Goal: Task Accomplishment & Management: Complete application form

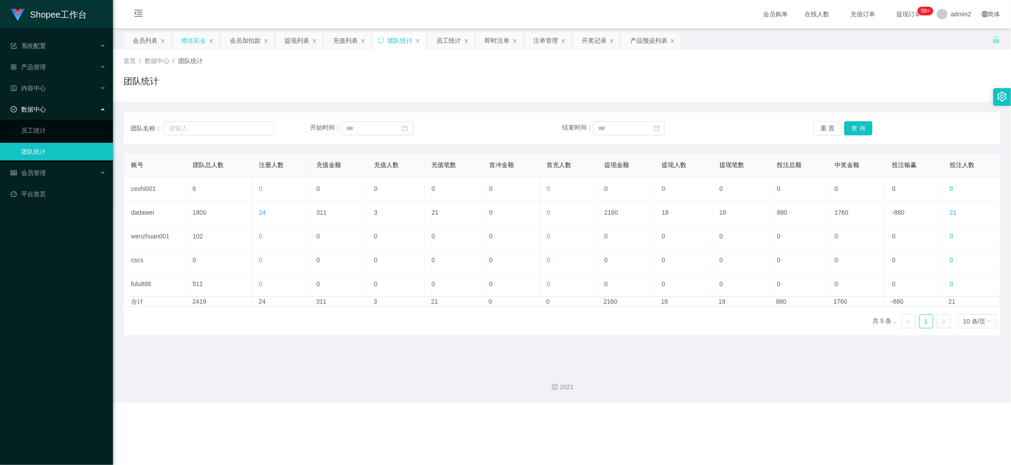
click at [205, 37] on div "赠送彩金" at bounding box center [193, 40] width 25 height 17
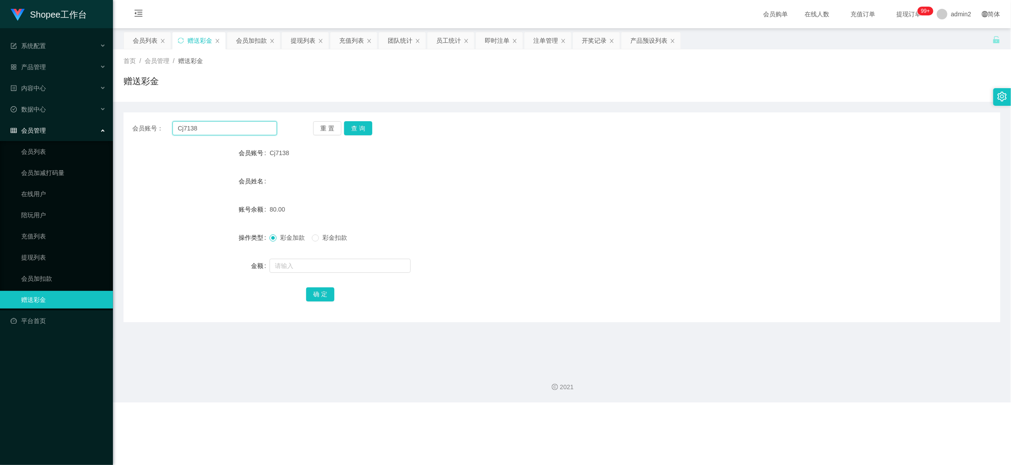
click at [226, 123] on input "Cj7138" at bounding box center [224, 128] width 104 height 14
click at [257, 45] on div "会员加扣款" at bounding box center [251, 40] width 31 height 17
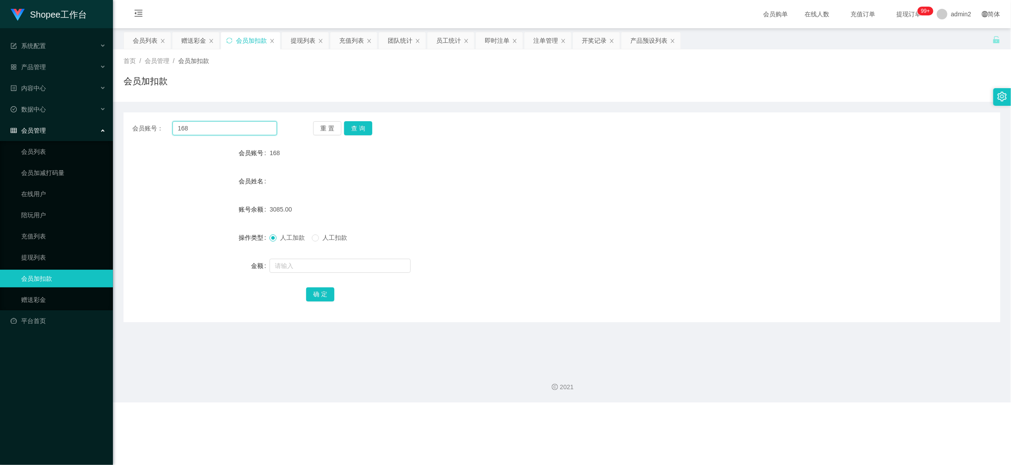
click at [242, 130] on input "168" at bounding box center [224, 128] width 104 height 14
paste input "5"
type input "5"
drag, startPoint x: 346, startPoint y: 126, endPoint x: 351, endPoint y: 168, distance: 42.2
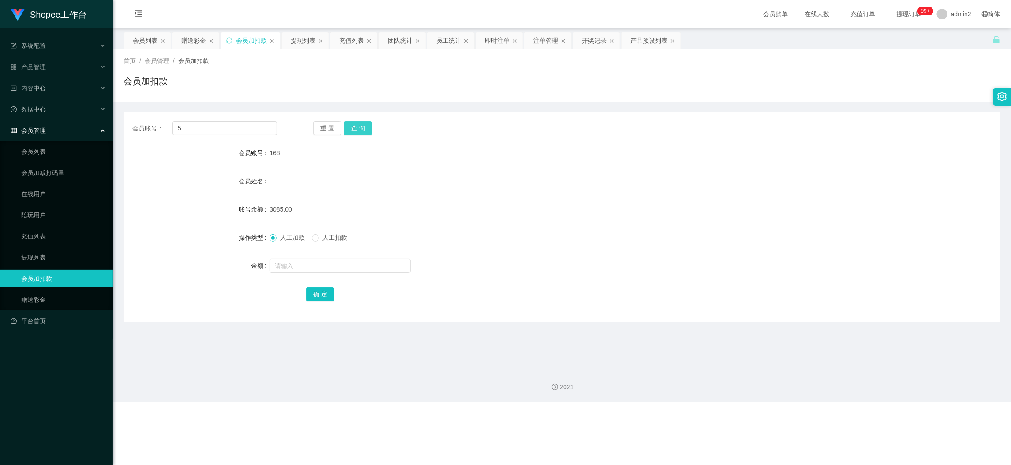
click at [346, 126] on button "查 询" at bounding box center [358, 128] width 28 height 14
click at [362, 275] on form "会员账号 5 会员姓名 账号余额 1032.00 操作类型 人工加款 人工扣款 金额 确 定" at bounding box center [561, 223] width 877 height 159
click at [362, 272] on div at bounding box center [524, 266] width 511 height 18
click at [343, 267] on input "text" at bounding box center [339, 266] width 141 height 14
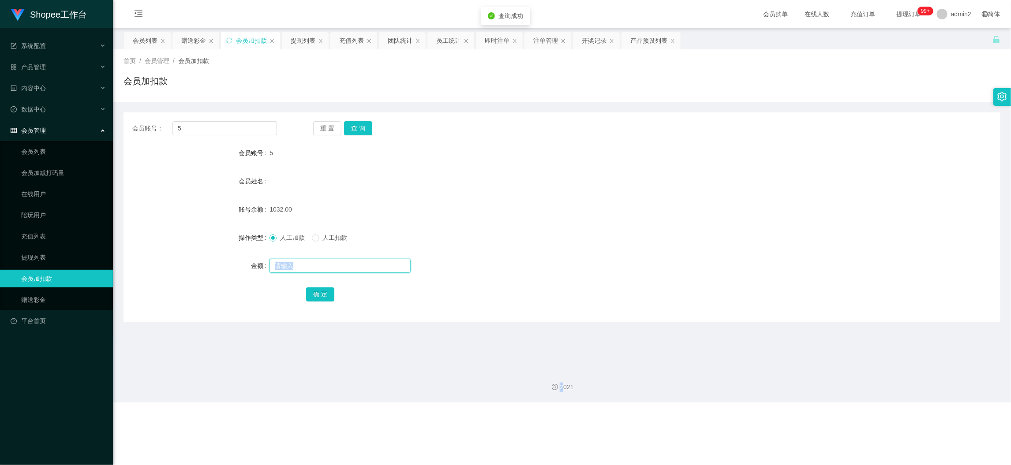
click at [343, 267] on input "text" at bounding box center [339, 266] width 141 height 14
copy section "金额 确 定"
click at [337, 268] on input "text" at bounding box center [339, 266] width 141 height 14
type input "55"
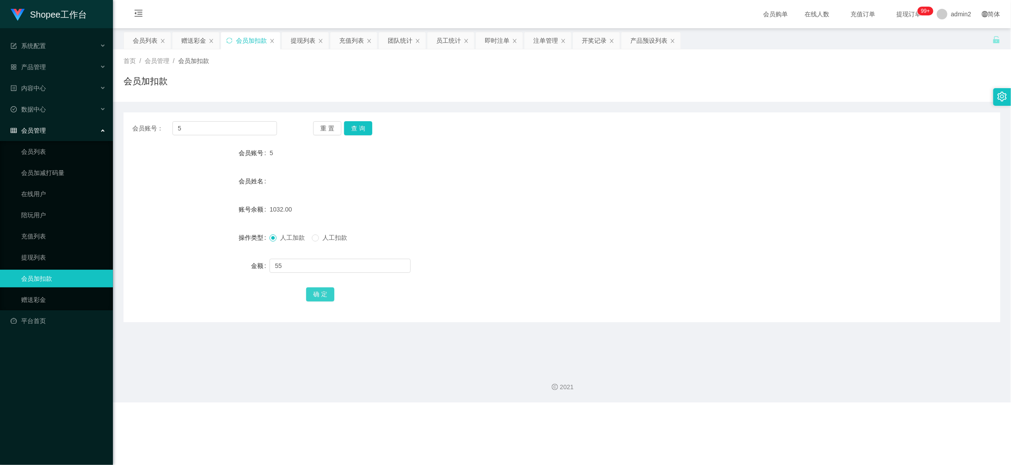
click at [321, 290] on button "确 定" at bounding box center [320, 294] width 28 height 14
click at [616, 261] on div at bounding box center [524, 266] width 511 height 18
click at [761, 403] on div "Shopee工作台 系统配置 产品管理 产品列表 产品预设列表 开奖记录 注单管理 即时注单 内容中心 数据中心 员工统计 团队统计 会员管理 会员列表 会员…" at bounding box center [505, 232] width 1011 height 465
click at [196, 37] on div "赠送彩金" at bounding box center [193, 40] width 25 height 17
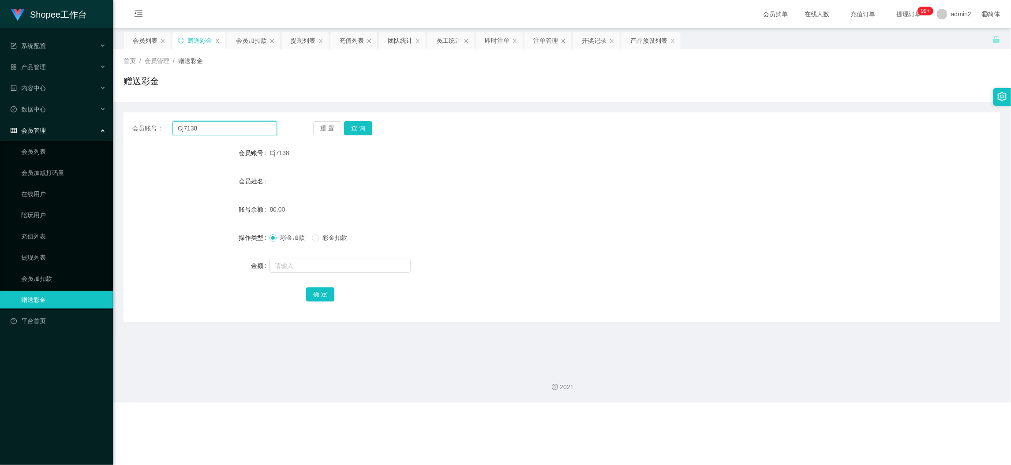
click at [247, 123] on input "Cj7138" at bounding box center [224, 128] width 104 height 14
paste input "131316578961"
type input "131316578961"
click at [351, 126] on button "查 询" at bounding box center [358, 128] width 28 height 14
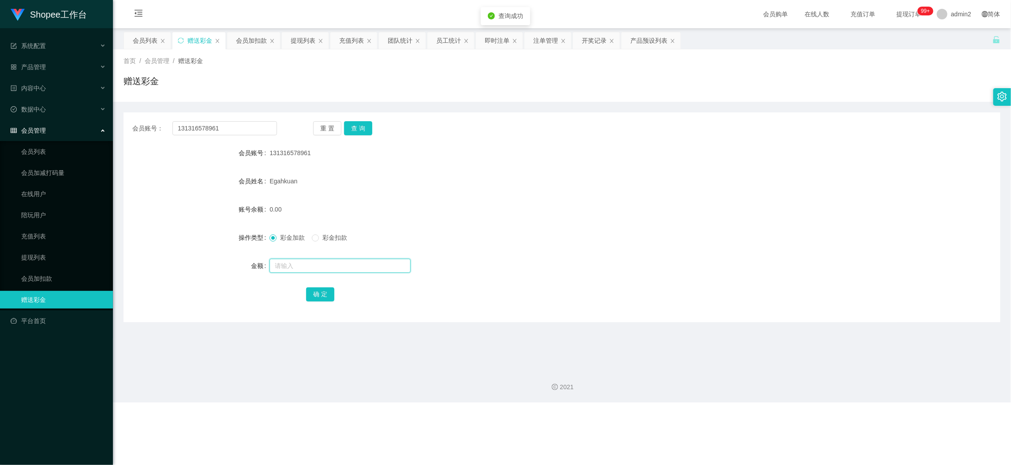
click at [348, 261] on input "text" at bounding box center [339, 266] width 141 height 14
type input "300"
click at [325, 288] on button "确 定" at bounding box center [320, 294] width 28 height 14
click at [550, 251] on form "会员账号 131316578961 会员姓名 [PERSON_NAME] 账号余额 300.00 操作类型 彩金加款 彩金扣款 金额 确 定" at bounding box center [561, 223] width 877 height 159
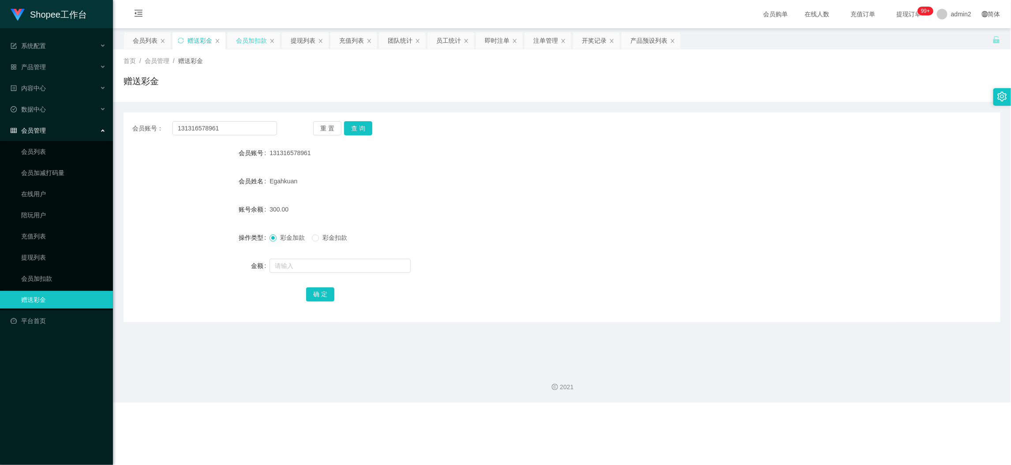
click at [242, 42] on div "会员加扣款" at bounding box center [251, 40] width 31 height 17
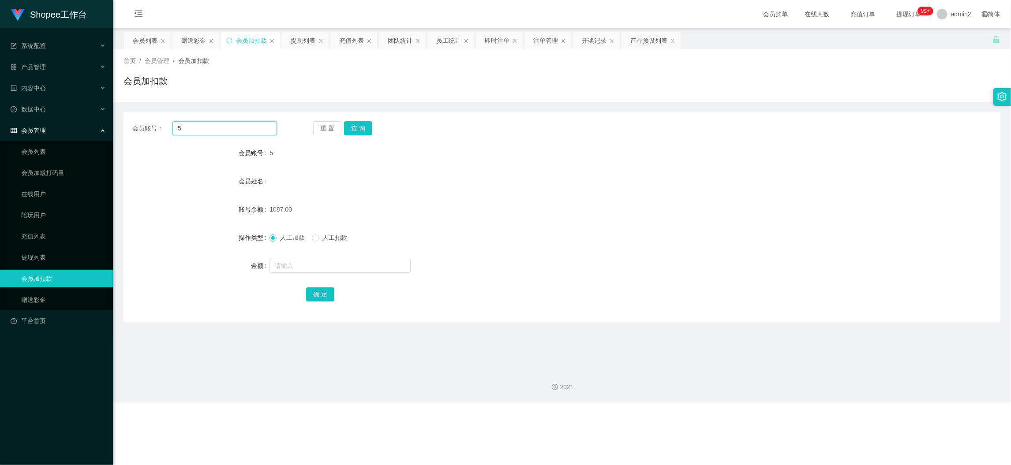
click at [253, 133] on input "5" at bounding box center [224, 128] width 104 height 14
drag, startPoint x: 253, startPoint y: 133, endPoint x: 273, endPoint y: 135, distance: 20.8
click at [253, 133] on input "5" at bounding box center [224, 128] width 104 height 14
paste input "168"
type input "168"
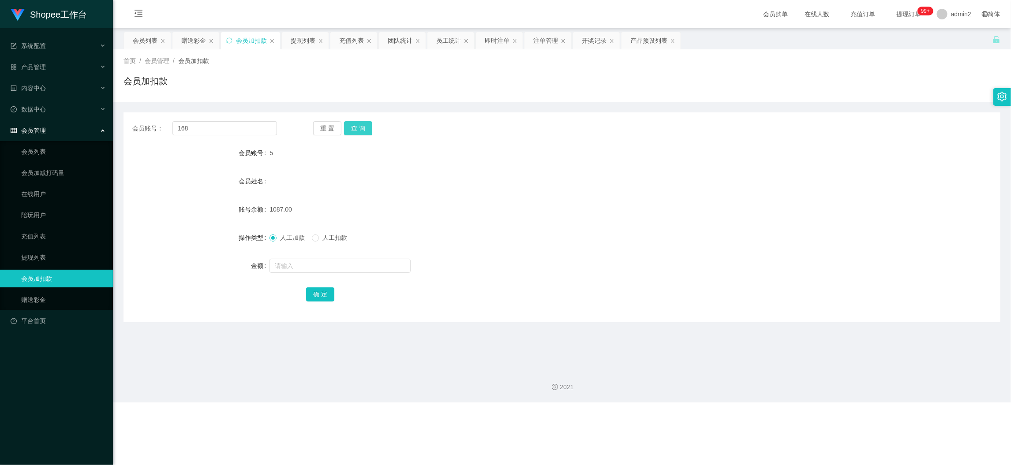
click at [368, 127] on button "查 询" at bounding box center [358, 128] width 28 height 14
click at [376, 265] on input "text" at bounding box center [339, 266] width 141 height 14
type input "56"
click at [313, 289] on button "确 定" at bounding box center [320, 294] width 28 height 14
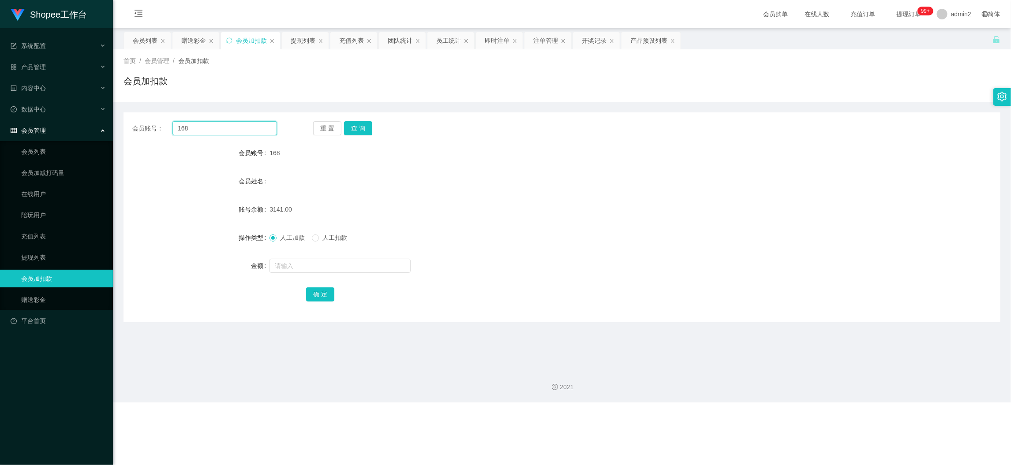
click at [243, 126] on input "168" at bounding box center [224, 128] width 104 height 14
click at [359, 123] on button "查 询" at bounding box center [358, 128] width 28 height 14
click at [369, 264] on input "text" at bounding box center [339, 266] width 141 height 14
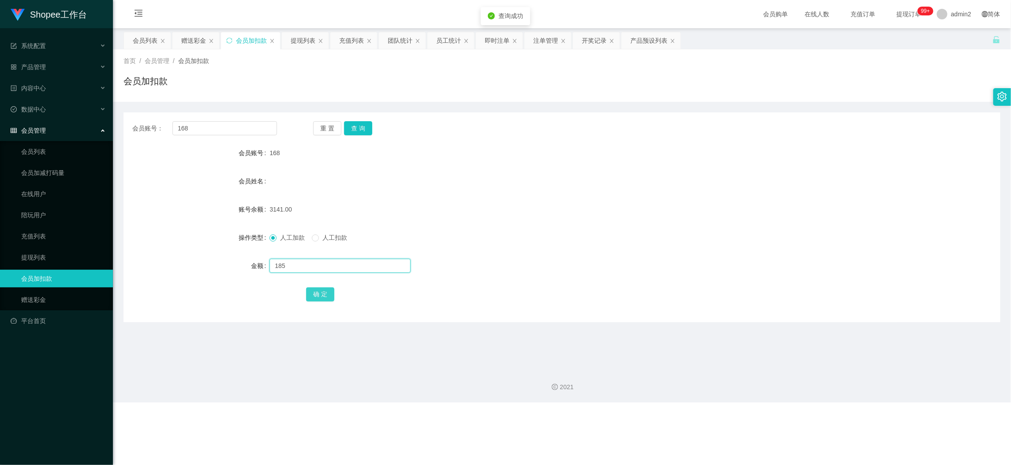
type input "185"
click at [331, 291] on button "确 定" at bounding box center [320, 294] width 28 height 14
drag, startPoint x: 815, startPoint y: 414, endPoint x: 684, endPoint y: 346, distance: 147.9
click at [815, 413] on div "Shopee工作台 系统配置 产品管理 产品列表 产品预设列表 开奖记录 注单管理 即时注单 内容中心 数据中心 员工统计 团队统计 会员管理 会员列表 会员…" at bounding box center [505, 232] width 1011 height 465
click at [190, 38] on div "赠送彩金" at bounding box center [193, 40] width 25 height 17
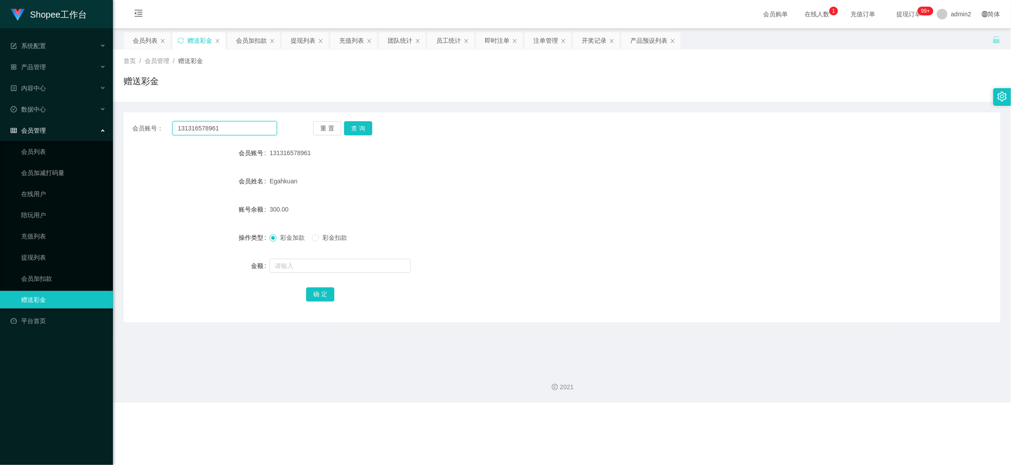
click at [252, 123] on input "131316578961" at bounding box center [224, 128] width 104 height 14
paste input "CALINEMING2"
type input "CALINEMING21"
click at [357, 127] on button "查 询" at bounding box center [358, 128] width 28 height 14
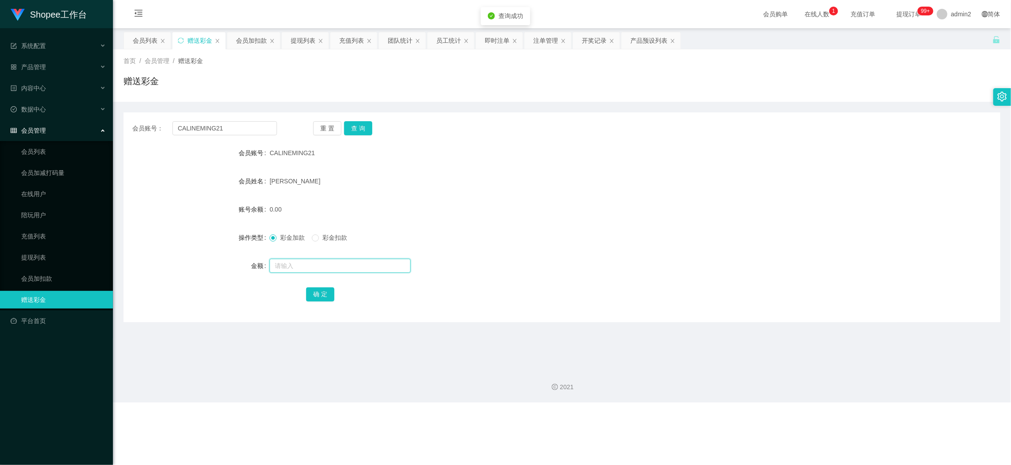
click at [390, 265] on input "text" at bounding box center [339, 266] width 141 height 14
type input "1000"
drag, startPoint x: 315, startPoint y: 291, endPoint x: 322, endPoint y: 292, distance: 7.3
click at [315, 291] on button "确 定" at bounding box center [320, 294] width 28 height 14
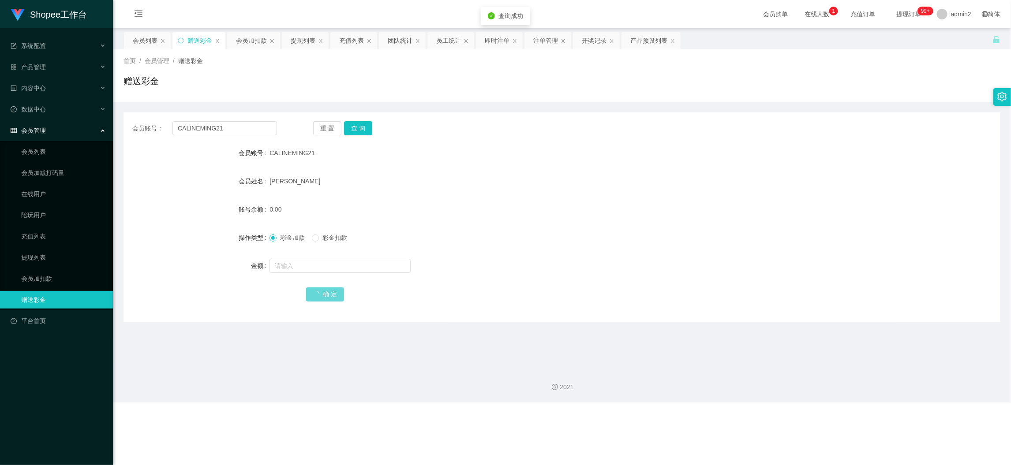
click at [642, 243] on div "彩金加款 彩金扣款" at bounding box center [524, 238] width 511 height 18
drag, startPoint x: 790, startPoint y: 416, endPoint x: 626, endPoint y: 280, distance: 213.2
click at [790, 415] on div "Shopee工作台 系统配置 产品管理 产品列表 产品预设列表 开奖记录 注单管理 即时注单 内容中心 数据中心 员工统计 团队统计 会员管理 会员列表 会员…" at bounding box center [505, 232] width 1011 height 465
click at [249, 139] on div "会员账号： CALINEMING21 重 置 查 询 会员账号 CALINEMING21 会员姓名 [PERSON_NAME] 账号余额 1000.00 操作…" at bounding box center [561, 217] width 877 height 210
click at [254, 131] on input "CALINEMING21" at bounding box center [224, 128] width 104 height 14
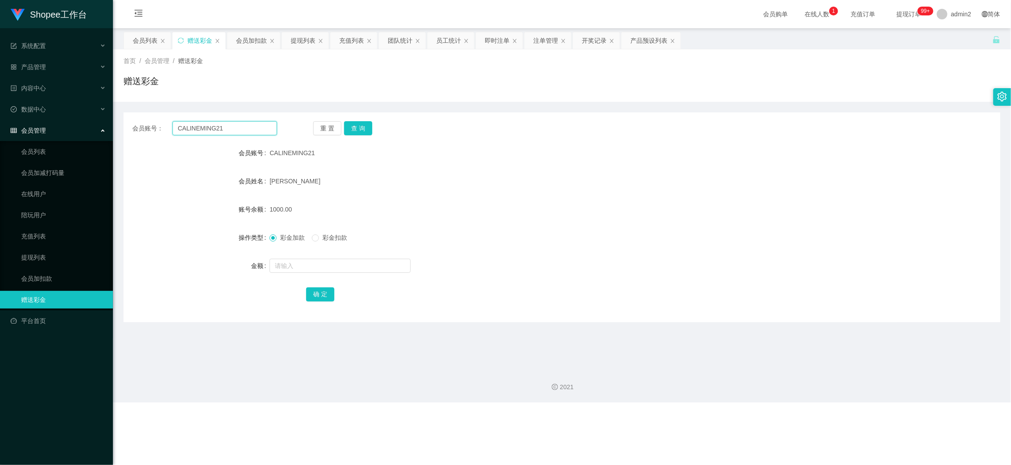
click at [254, 131] on input "CALINEMING21" at bounding box center [224, 128] width 104 height 14
paste input "MayNieh"
type input "MayNieh"
drag, startPoint x: 358, startPoint y: 127, endPoint x: 362, endPoint y: 137, distance: 11.1
click at [358, 126] on button "查 询" at bounding box center [358, 128] width 28 height 14
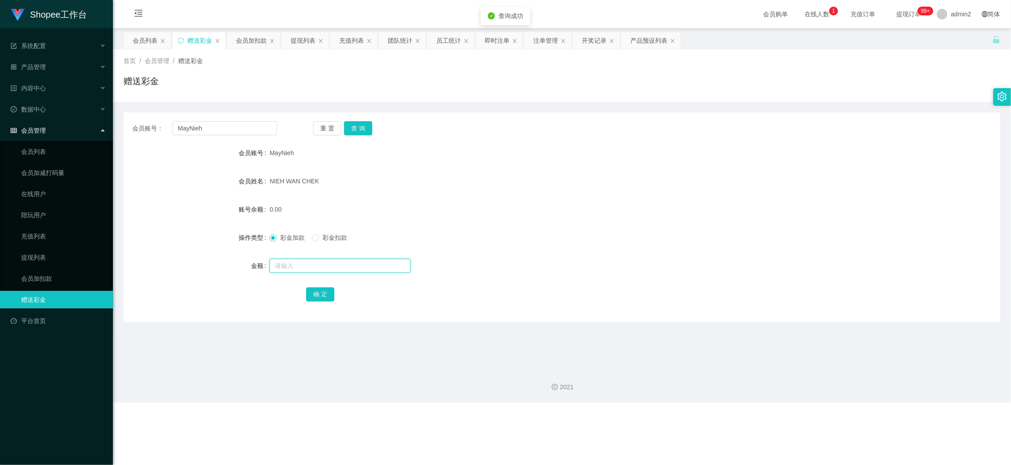
click at [380, 266] on input "text" at bounding box center [339, 266] width 141 height 14
type input "300"
click at [334, 291] on div "确 定" at bounding box center [561, 294] width 511 height 18
click at [334, 294] on div "确 定" at bounding box center [561, 294] width 511 height 18
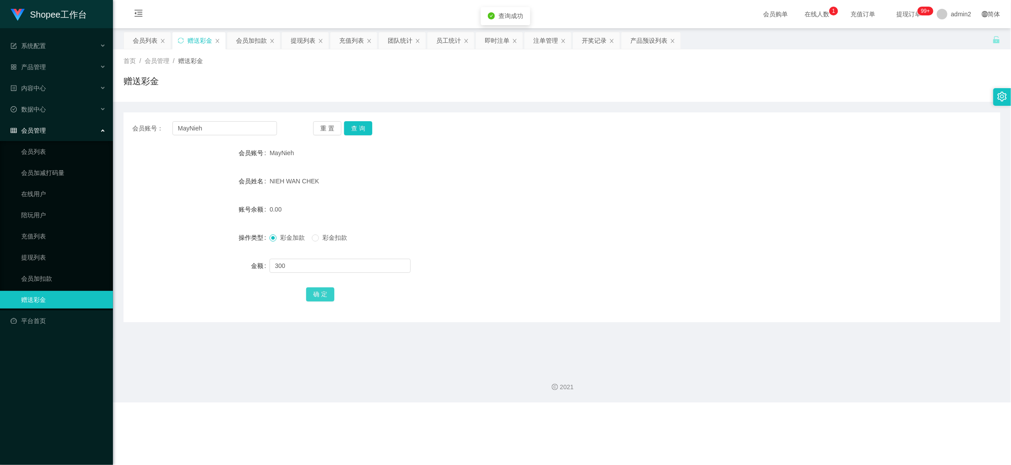
click at [327, 296] on button "确 定" at bounding box center [320, 294] width 28 height 14
click at [574, 246] on div "彩金加款 彩金扣款" at bounding box center [524, 238] width 511 height 18
click at [245, 35] on div "会员加扣款" at bounding box center [251, 40] width 31 height 17
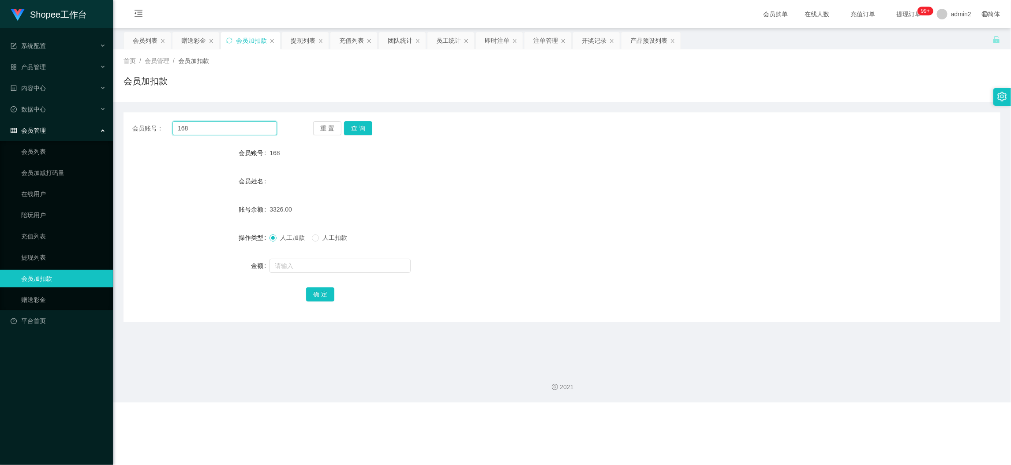
click at [230, 123] on input "168" at bounding box center [224, 128] width 104 height 14
paste input "9"
type input "98"
click at [351, 129] on button "查 询" at bounding box center [358, 128] width 28 height 14
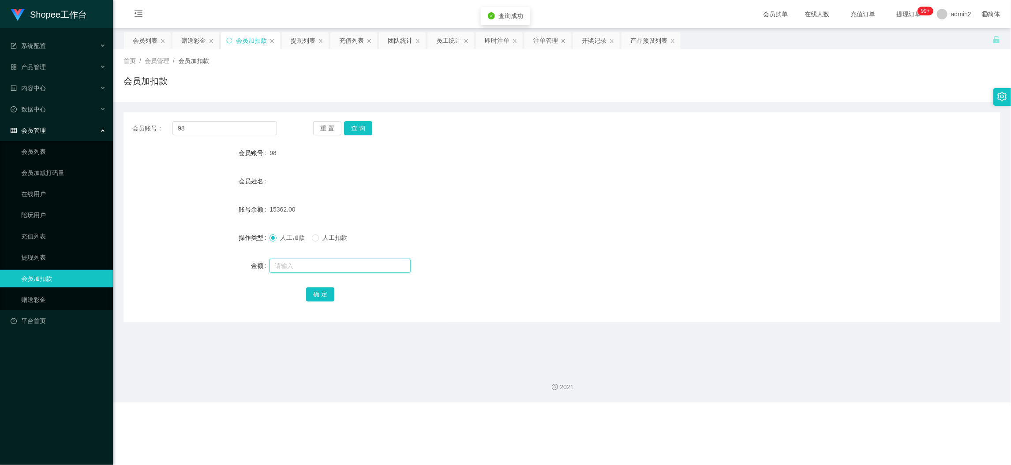
click at [368, 272] on input "text" at bounding box center [339, 266] width 141 height 14
click at [368, 269] on input "text" at bounding box center [339, 266] width 141 height 14
type input "55"
click at [321, 298] on button "确 定" at bounding box center [320, 294] width 28 height 14
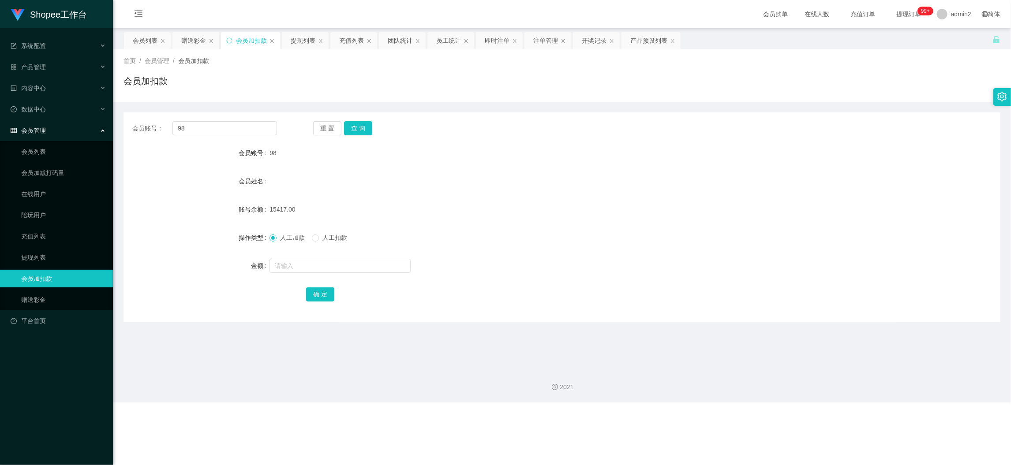
click at [810, 407] on div "Shopee工作台 系统配置 产品管理 产品列表 产品预设列表 开奖记录 注单管理 即时注单 内容中心 数据中心 员工统计 团队统计 会员管理 会员列表 会员…" at bounding box center [505, 232] width 1011 height 465
click at [194, 34] on div "赠送彩金" at bounding box center [193, 40] width 25 height 17
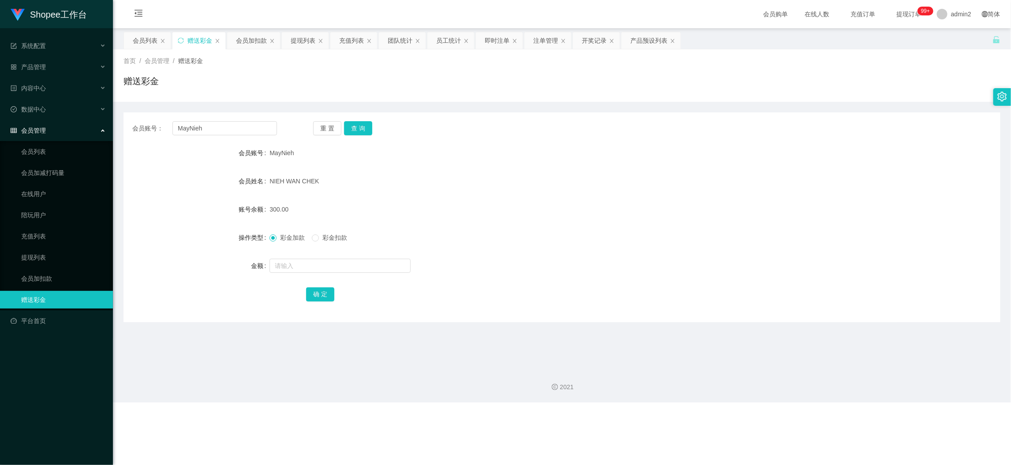
click at [253, 136] on div "会员账号： MayNieh 重 置 查 询 会员账号 MayNieh 会员姓名 [PERSON_NAME] CHEK 账号余额 300.00 操作类型 彩金加…" at bounding box center [561, 217] width 877 height 210
click at [252, 127] on input "MayNieh" at bounding box center [224, 128] width 104 height 14
drag, startPoint x: 252, startPoint y: 127, endPoint x: 263, endPoint y: 128, distance: 11.5
click at [252, 127] on input "MayNieh" at bounding box center [224, 128] width 104 height 14
paste input "Janice"
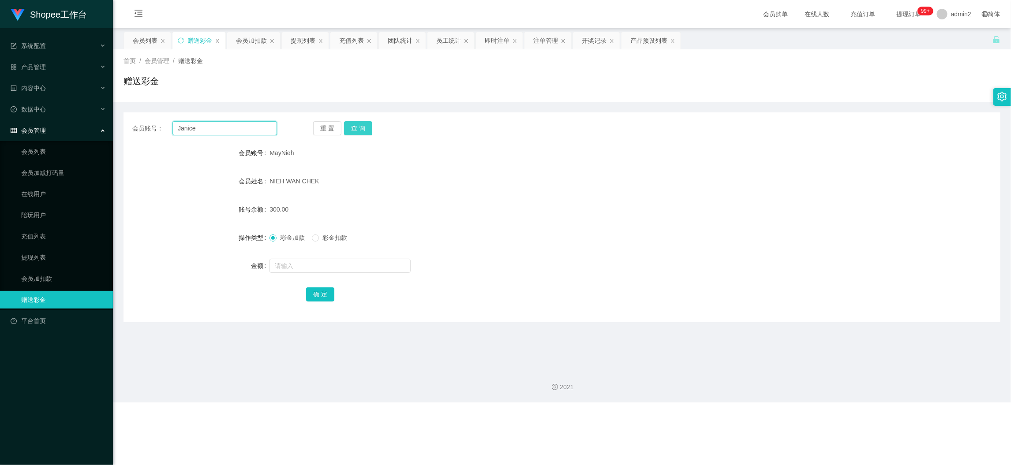
type input "Janice"
click at [360, 128] on button "查 询" at bounding box center [358, 128] width 28 height 14
click at [370, 271] on input "text" at bounding box center [339, 266] width 141 height 14
type input "300"
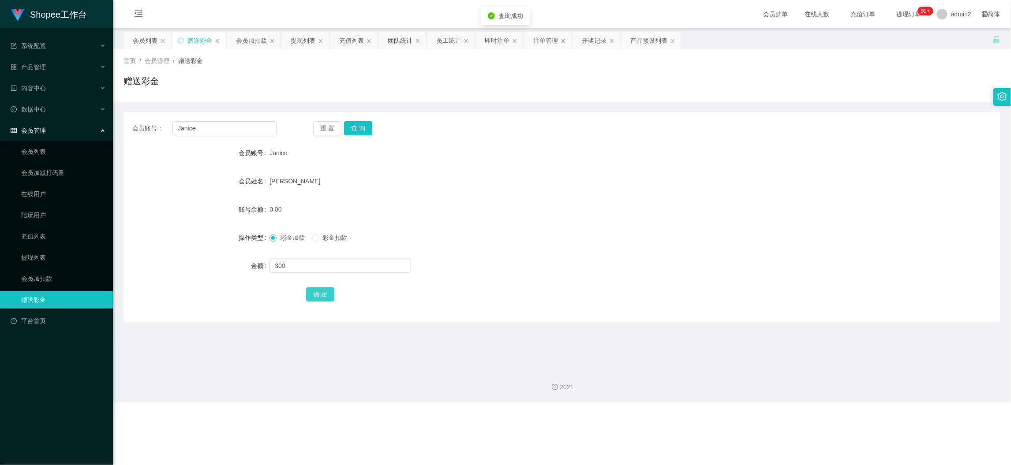
drag, startPoint x: 321, startPoint y: 287, endPoint x: 371, endPoint y: 277, distance: 50.4
click at [321, 287] on button "确 定" at bounding box center [320, 294] width 28 height 14
click at [554, 251] on form "会员账号 Janice 会员姓名 [PERSON_NAME] kiang 账号余额 0.00 操作类型 彩金加款 彩金扣款 金额 确 定" at bounding box center [561, 223] width 877 height 159
click at [257, 40] on div "会员加扣款" at bounding box center [251, 40] width 31 height 17
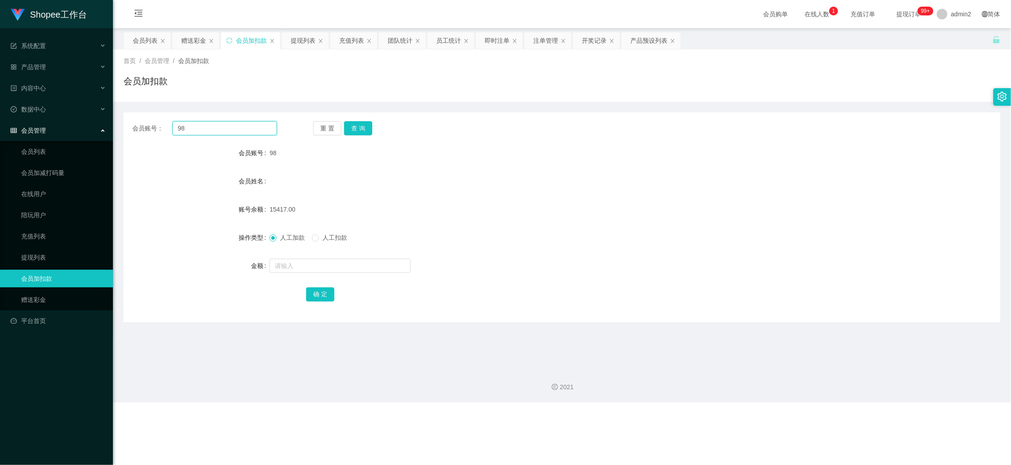
click at [254, 128] on input "98" at bounding box center [224, 128] width 104 height 14
paste input "16"
type input "168"
click at [362, 123] on button "查 询" at bounding box center [358, 128] width 28 height 14
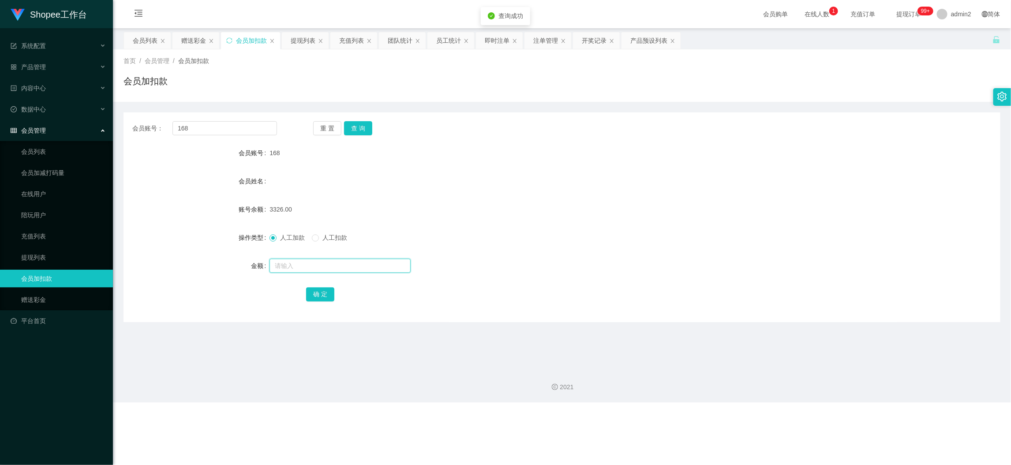
click at [373, 267] on input "text" at bounding box center [339, 266] width 141 height 14
type input "56"
click at [311, 292] on button "确 定" at bounding box center [320, 294] width 28 height 14
drag, startPoint x: 784, startPoint y: 403, endPoint x: 531, endPoint y: 242, distance: 300.5
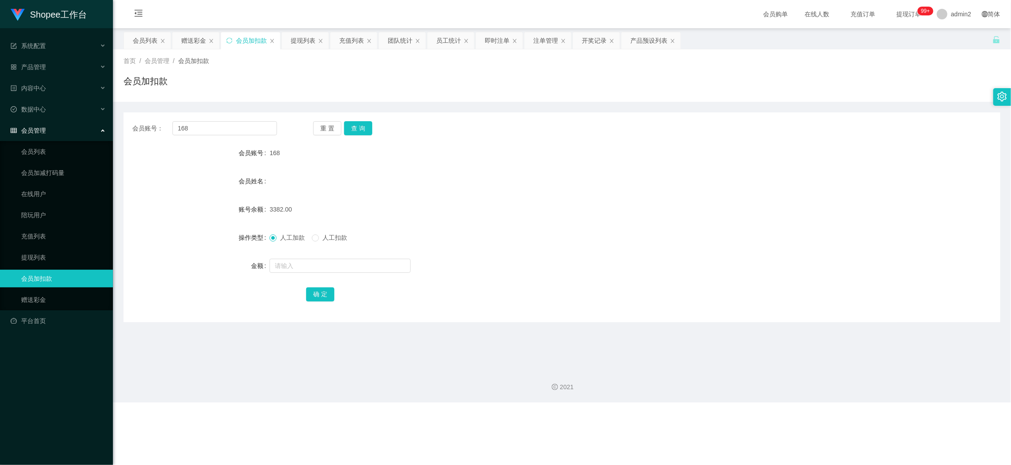
click at [783, 403] on div "Shopee工作台 系统配置 产品管理 产品列表 产品预设列表 开奖记录 注单管理 即时注单 内容中心 数据中心 员工统计 团队统计 会员管理 会员列表 会员…" at bounding box center [505, 232] width 1011 height 465
click at [198, 36] on div "赠送彩金" at bounding box center [193, 40] width 25 height 17
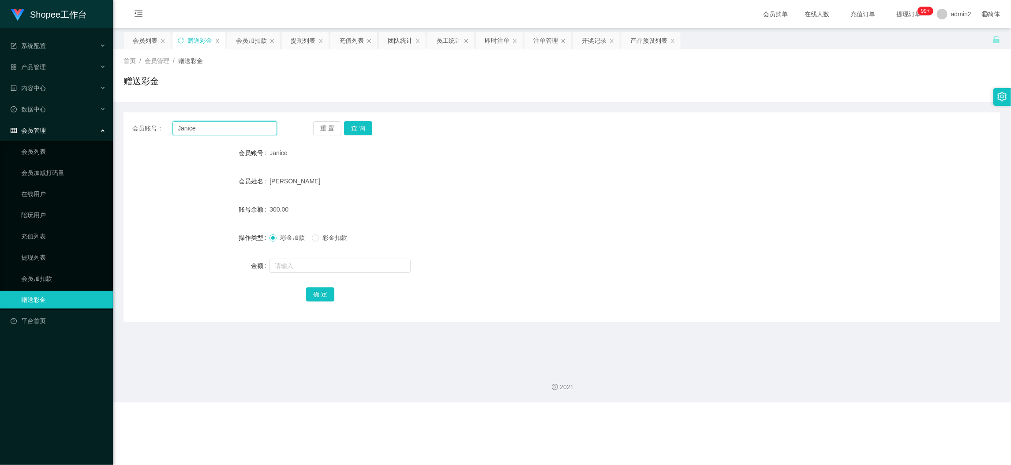
click at [244, 124] on input "Janice" at bounding box center [224, 128] width 104 height 14
paste input "tan0205"
type input "tan0205"
click at [354, 128] on button "查 询" at bounding box center [358, 128] width 28 height 14
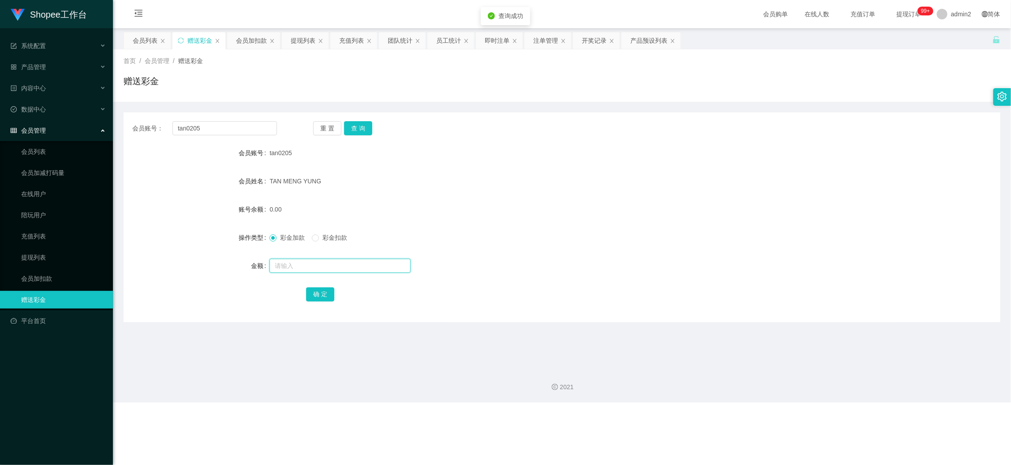
click at [357, 261] on input "text" at bounding box center [339, 266] width 141 height 14
type input "300"
click at [322, 294] on button "确 定" at bounding box center [320, 294] width 28 height 14
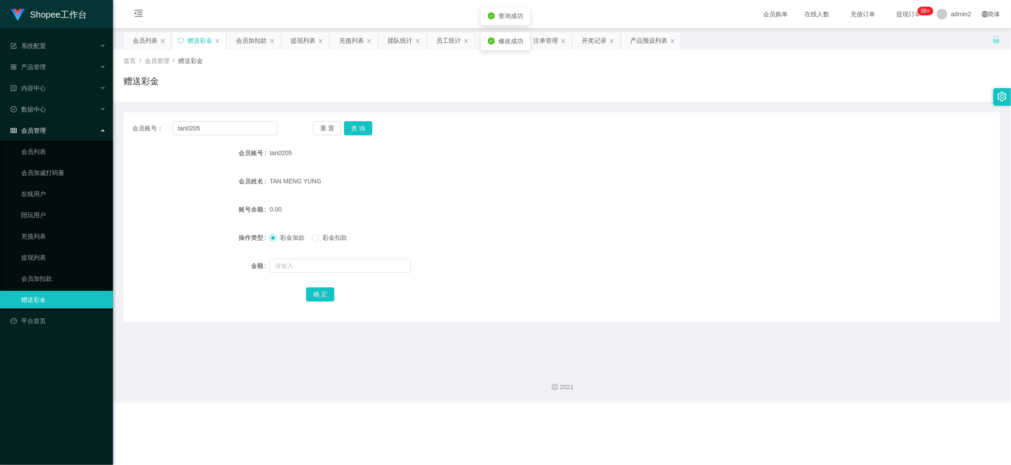
click at [623, 257] on div at bounding box center [524, 266] width 511 height 18
drag, startPoint x: 827, startPoint y: 423, endPoint x: 772, endPoint y: 379, distance: 70.0
click at [827, 415] on div "Shopee工作台 系统配置 产品管理 产品列表 产品预设列表 开奖记录 注单管理 即时注单 内容中心 数据中心 员工统计 团队统计 会员管理 会员列表 会员…" at bounding box center [505, 232] width 1011 height 465
click at [245, 121] on input "tan0205" at bounding box center [224, 128] width 104 height 14
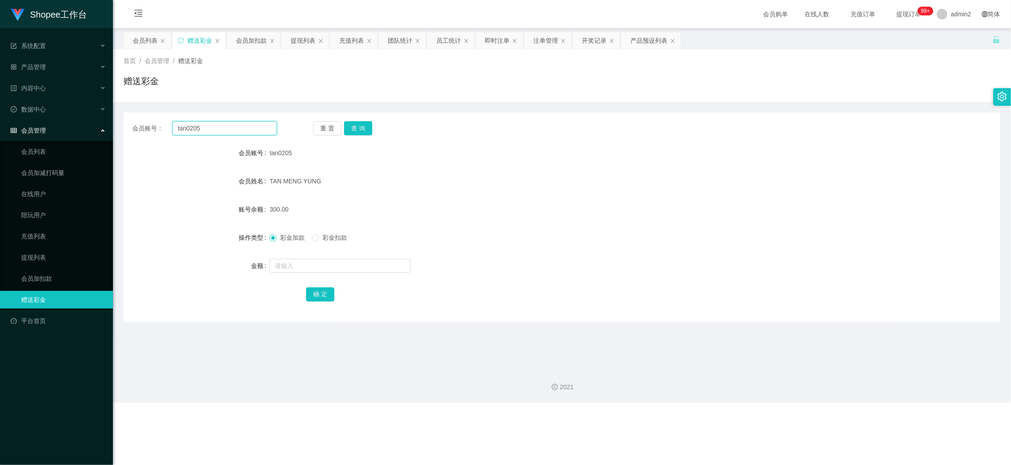
paste input "CALINEMING21"
type input "CALINEMING21"
click at [373, 126] on div "重 置 查 询" at bounding box center [385, 128] width 145 height 14
click at [365, 128] on button "查 询" at bounding box center [358, 128] width 28 height 14
click at [377, 267] on input "text" at bounding box center [339, 266] width 141 height 14
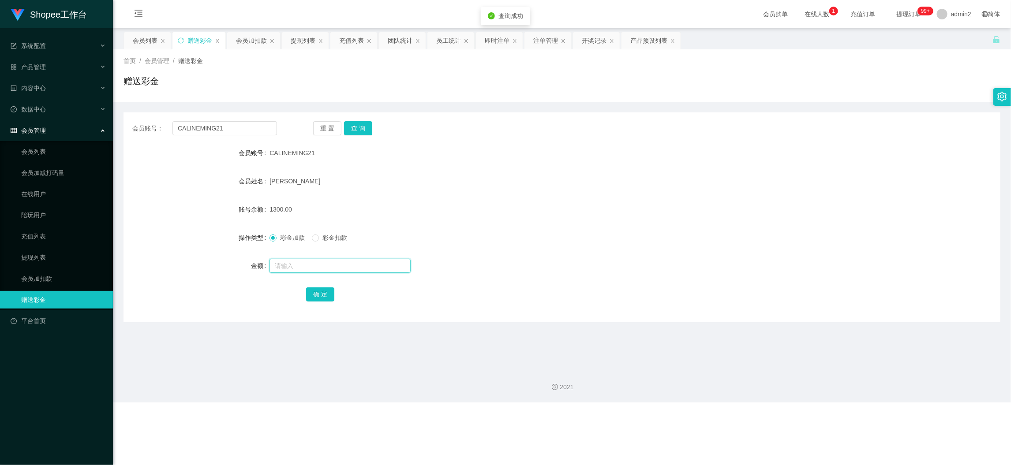
click at [377, 267] on input "text" at bounding box center [339, 266] width 141 height 14
type input "3200"
click at [317, 294] on button "确 定" at bounding box center [320, 294] width 28 height 14
click at [530, 272] on div at bounding box center [524, 266] width 511 height 18
drag, startPoint x: 746, startPoint y: 417, endPoint x: 426, endPoint y: 199, distance: 386.4
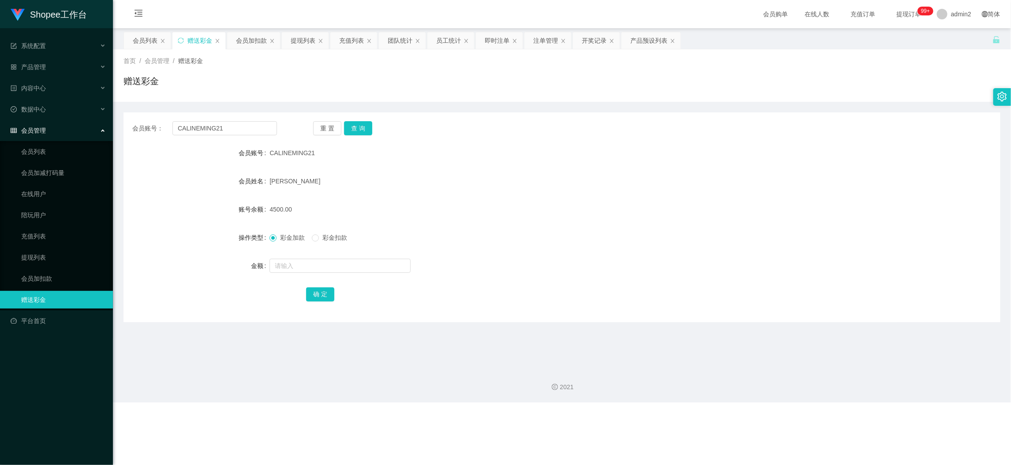
click at [745, 415] on div "Shopee工作台 系统配置 产品管理 产品列表 产品预设列表 开奖记录 注单管理 即时注单 内容中心 数据中心 员工统计 团队统计 会员管理 会员列表 会员…" at bounding box center [505, 232] width 1011 height 465
click at [265, 37] on div "会员加扣款" at bounding box center [251, 40] width 31 height 17
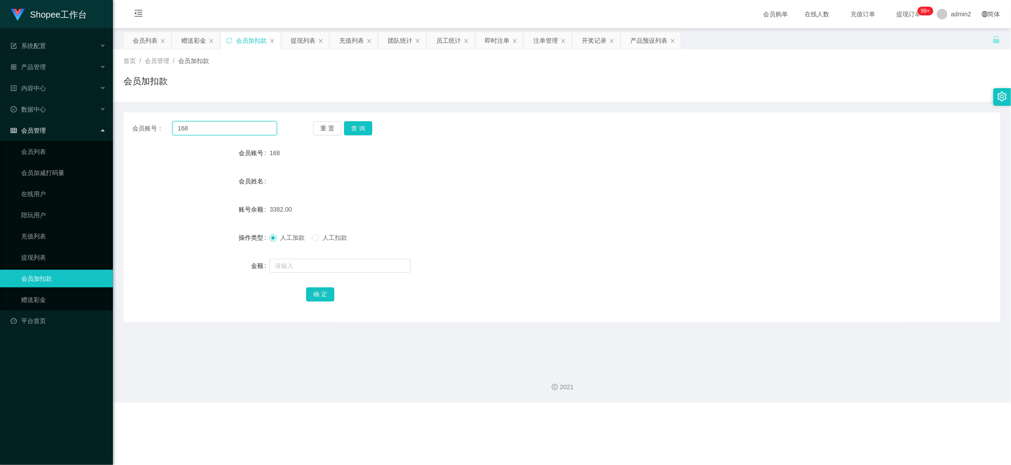
click at [232, 132] on input "168" at bounding box center [224, 128] width 104 height 14
click at [231, 131] on input "168" at bounding box center [224, 128] width 104 height 14
drag, startPoint x: 354, startPoint y: 122, endPoint x: 354, endPoint y: 128, distance: 5.7
click at [354, 122] on button "查 询" at bounding box center [358, 128] width 28 height 14
click at [323, 262] on input "text" at bounding box center [339, 266] width 141 height 14
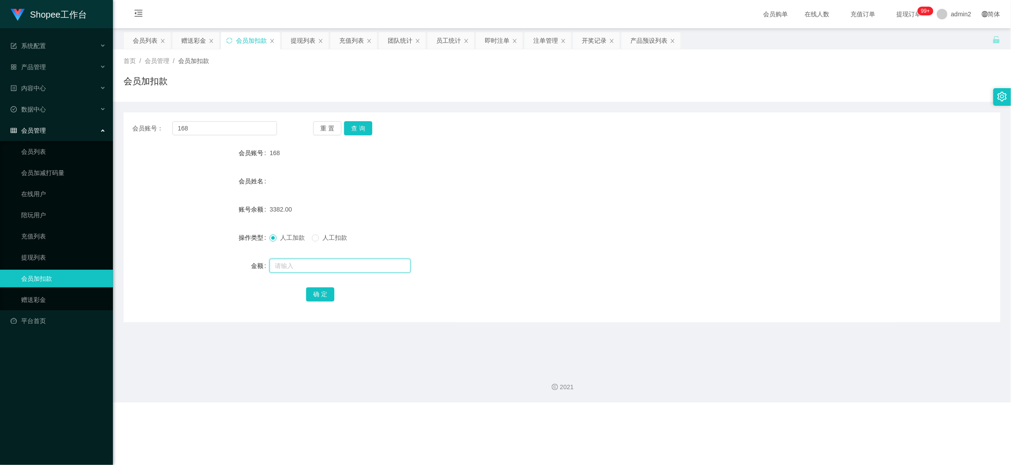
click at [324, 261] on input "text" at bounding box center [339, 266] width 141 height 14
type input "595"
click at [324, 300] on button "确 定" at bounding box center [320, 294] width 28 height 14
